Goal: Transaction & Acquisition: Purchase product/service

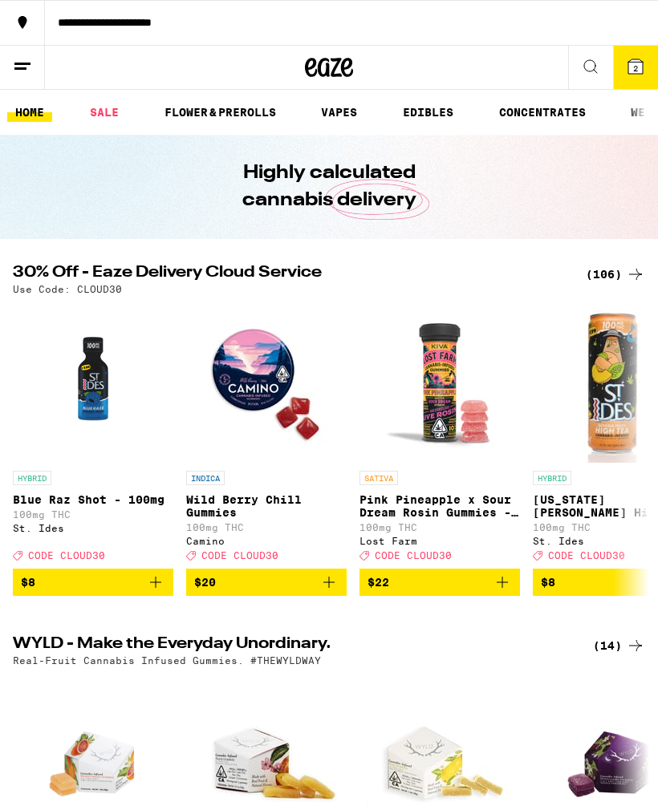
click at [606, 282] on div "(106)" at bounding box center [615, 274] width 59 height 19
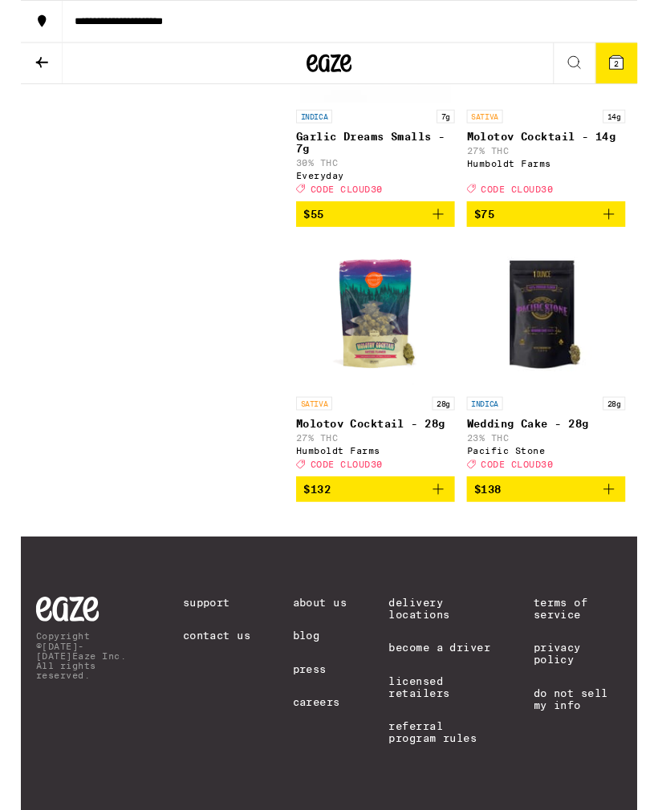
scroll to position [16345, 0]
